Goal: Task Accomplishment & Management: Manage account settings

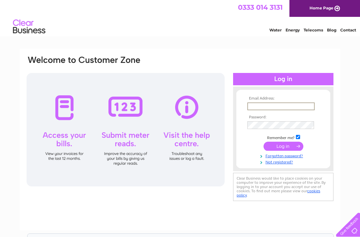
type input "[EMAIL_ADDRESS][DOMAIN_NAME]"
click at [283, 146] on input "submit" at bounding box center [284, 146] width 40 height 9
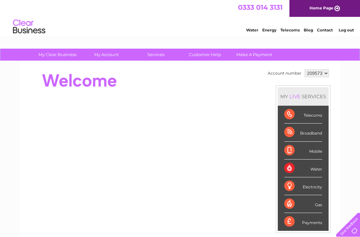
click at [324, 11] on link "Home Page" at bounding box center [324, 8] width 71 height 17
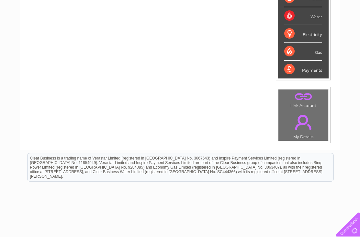
scroll to position [153, 0]
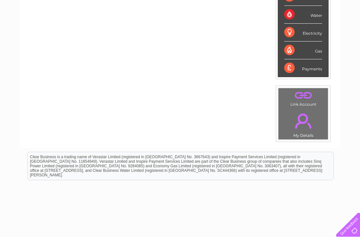
click at [313, 118] on link "." at bounding box center [303, 120] width 46 height 23
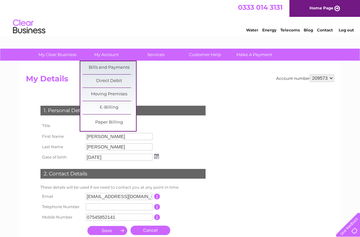
click at [123, 71] on link "Bills and Payments" at bounding box center [109, 67] width 53 height 13
click at [126, 67] on link "Bills and Payments" at bounding box center [109, 67] width 53 height 13
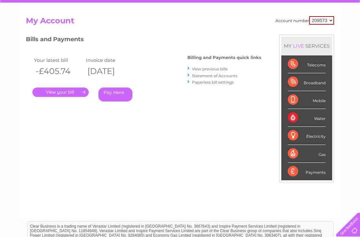
scroll to position [58, 0]
click at [80, 87] on link "." at bounding box center [60, 91] width 56 height 9
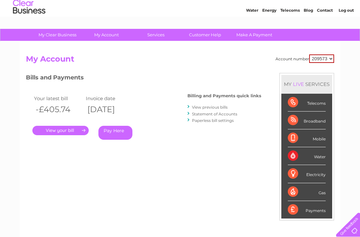
scroll to position [19, 0]
